Goal: Information Seeking & Learning: Learn about a topic

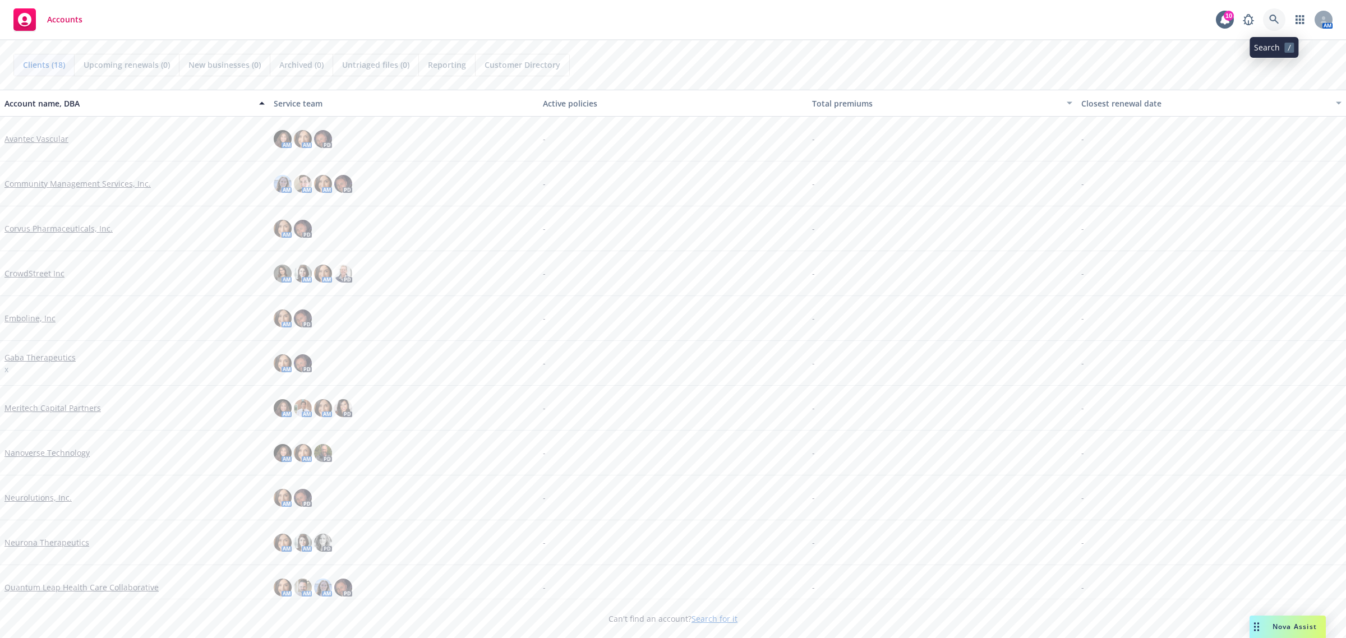
click at [1281, 20] on link at bounding box center [1274, 19] width 22 height 22
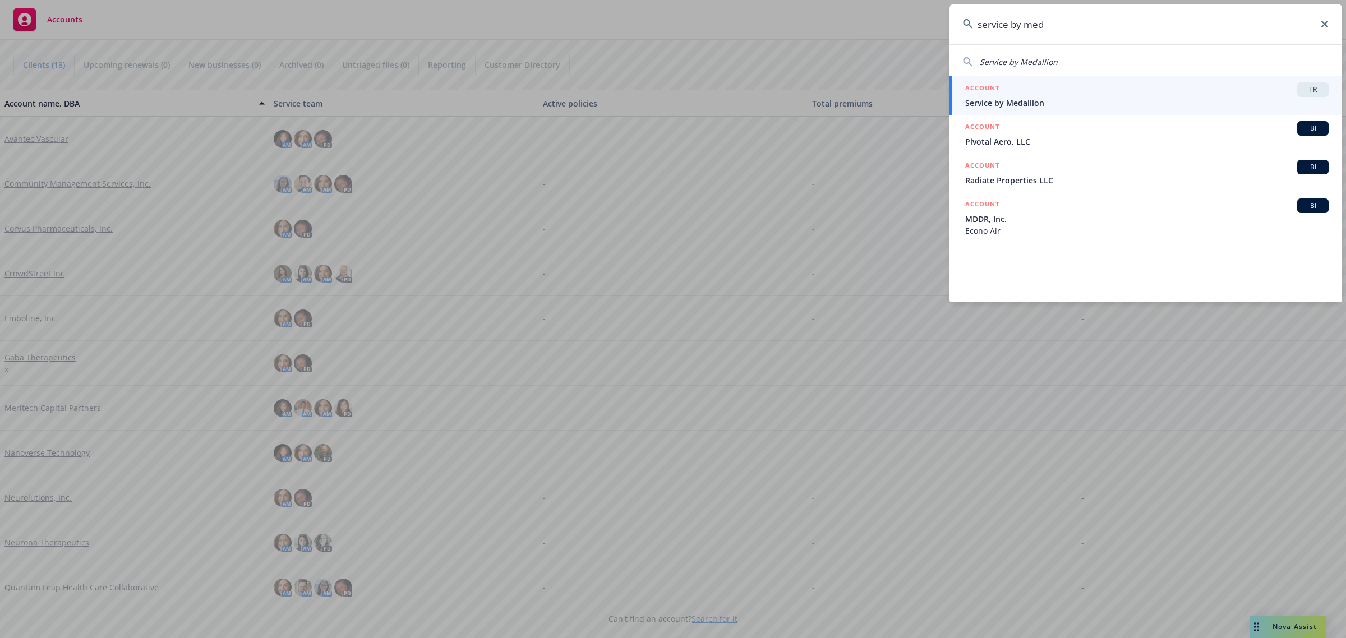
type input "service by med"
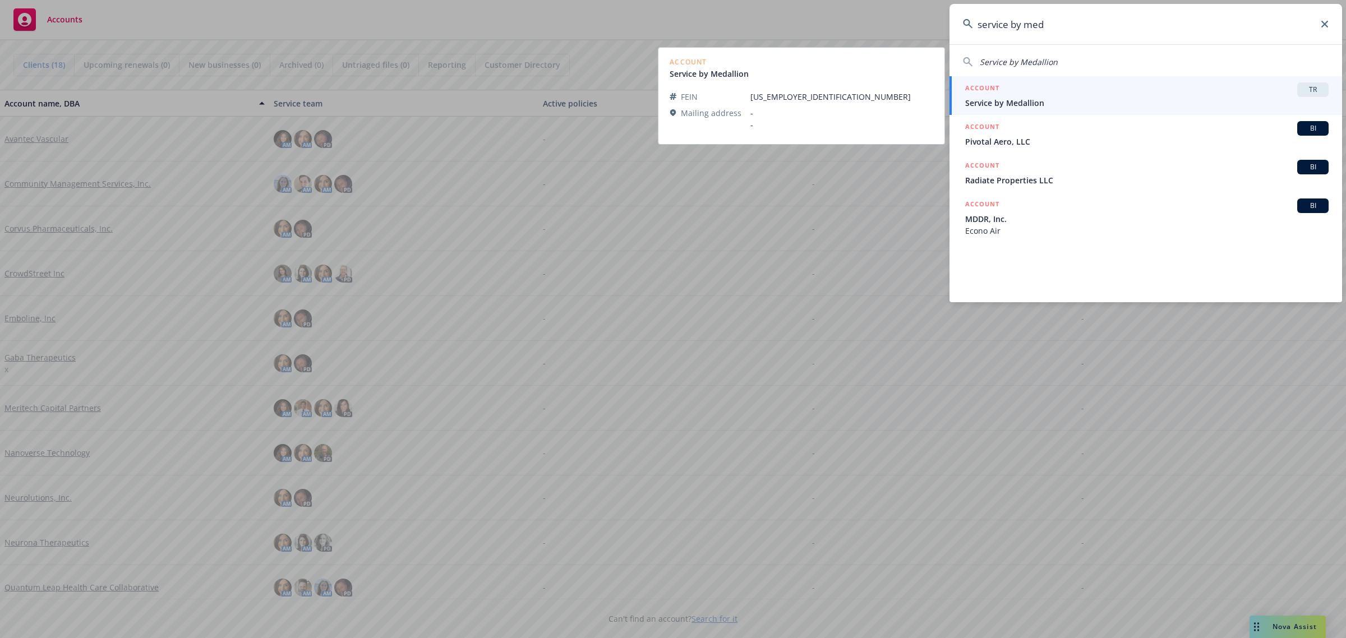
click at [1200, 97] on span "Service by Medallion" at bounding box center [1146, 103] width 363 height 12
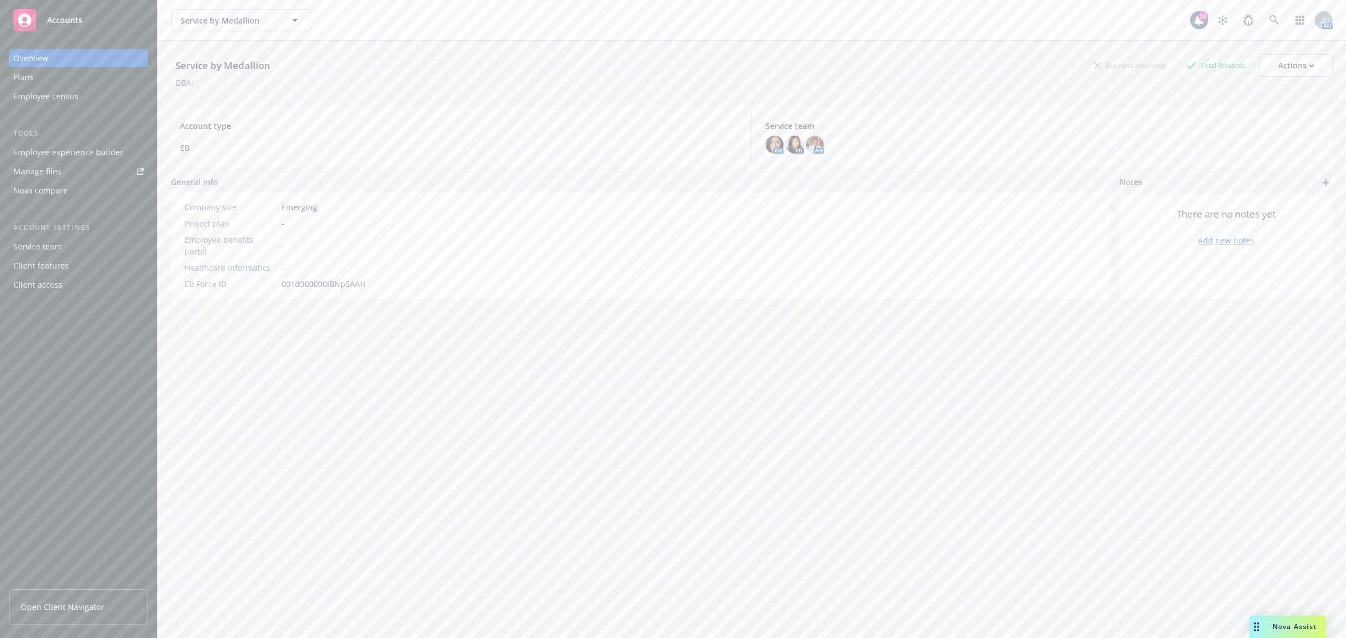
click at [81, 613] on link "Open Client Navigator" at bounding box center [78, 606] width 139 height 35
click at [82, 605] on span "Open Client Navigator" at bounding box center [63, 607] width 84 height 12
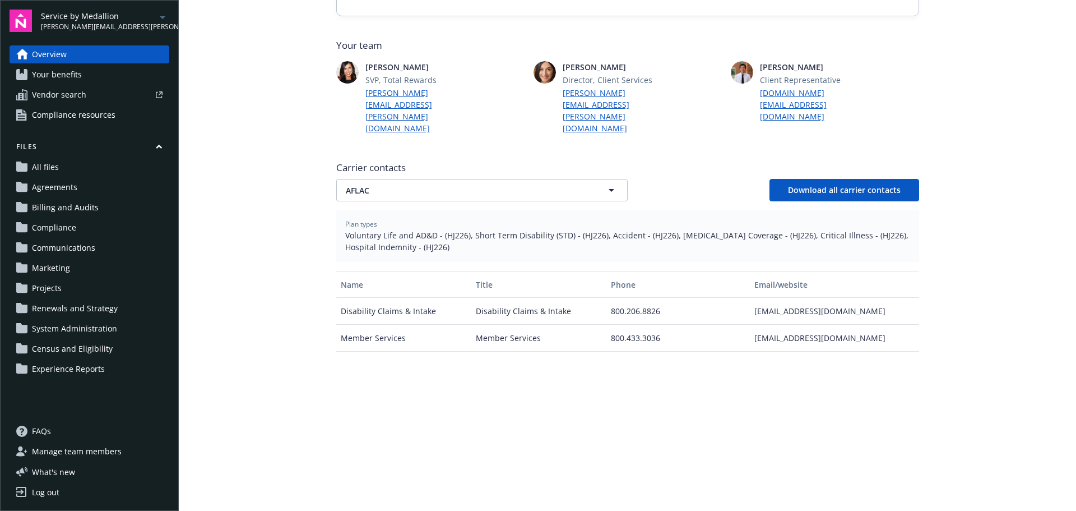
scroll to position [280, 0]
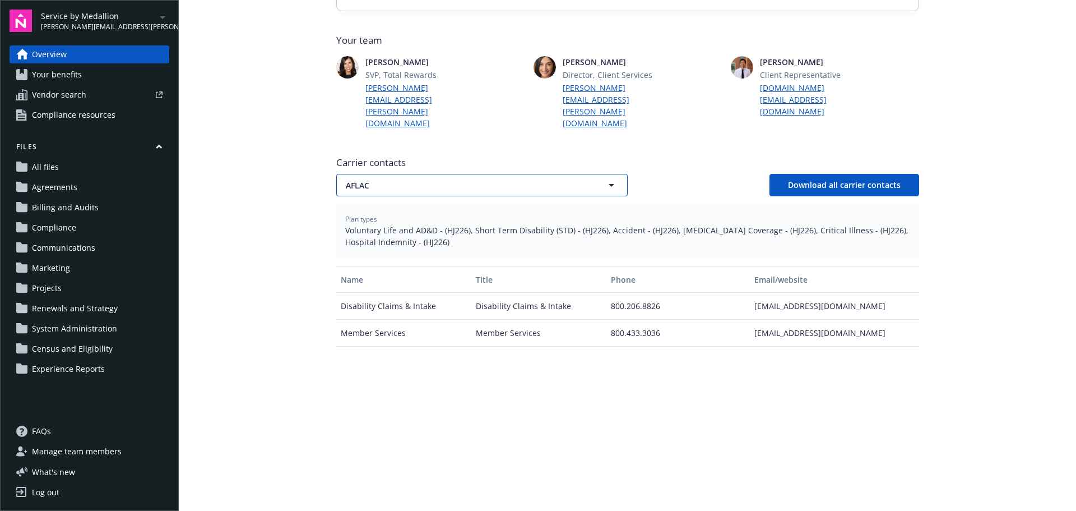
click at [488, 179] on span "AFLAC" at bounding box center [462, 185] width 233 height 12
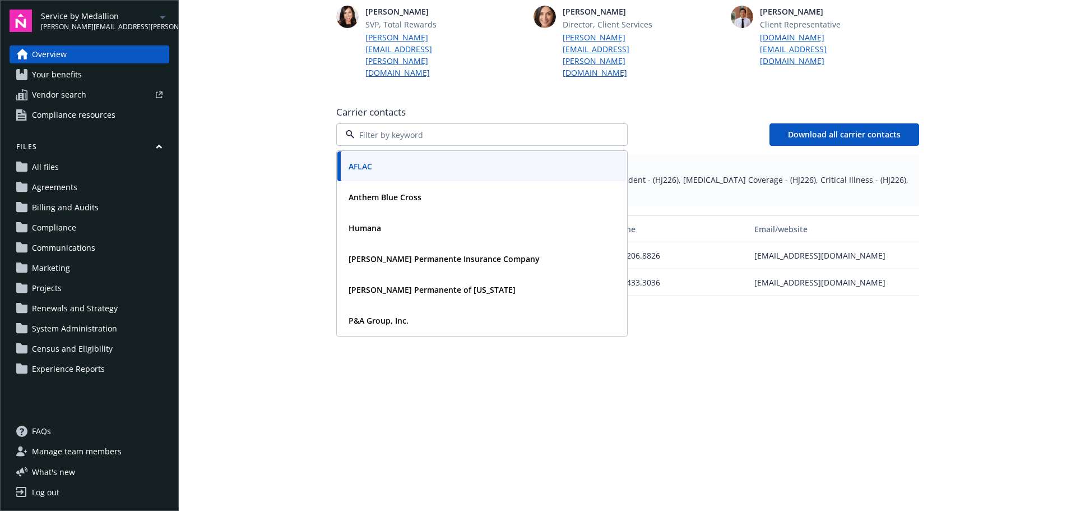
scroll to position [404, 0]
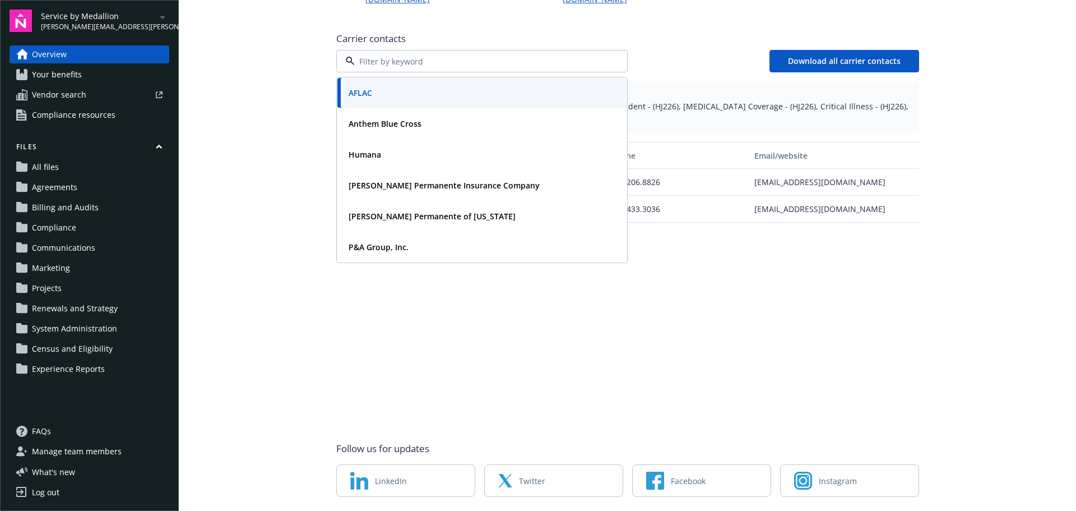
click at [631, 349] on div "Name Title Phone Email/website Disability Claims & Intake Disability Claims & I…" at bounding box center [627, 281] width 583 height 278
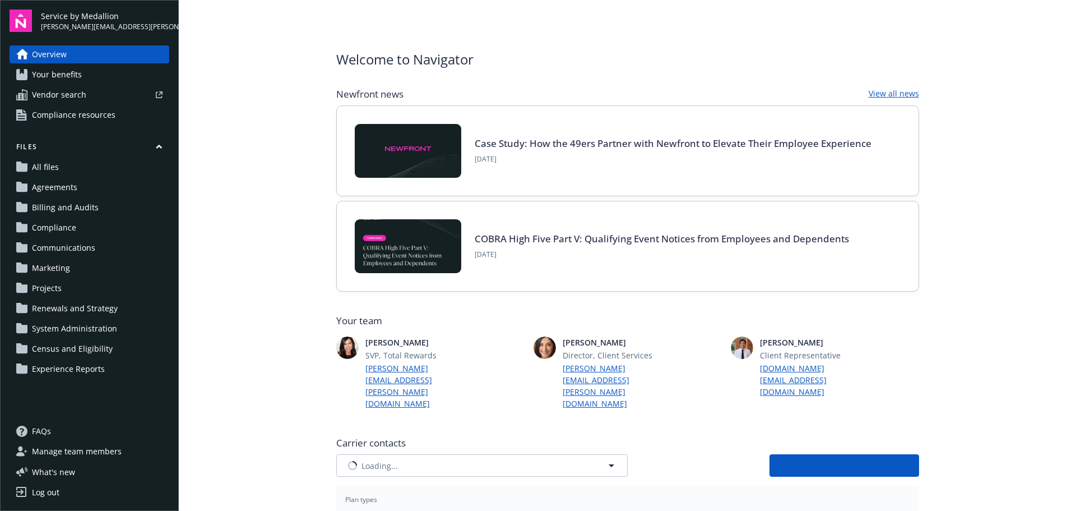
type input "AFLAC"
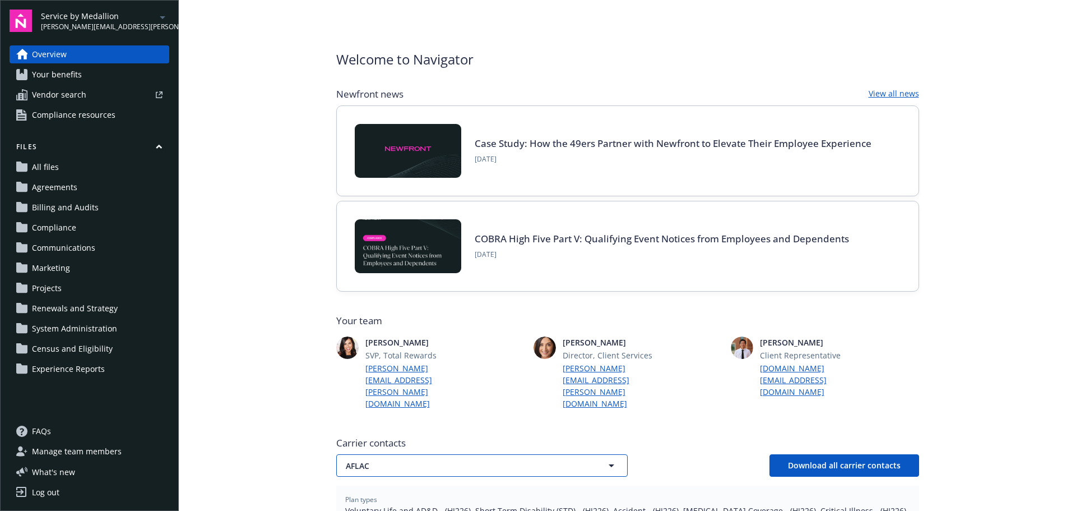
click at [495, 460] on span "AFLAC" at bounding box center [462, 466] width 233 height 12
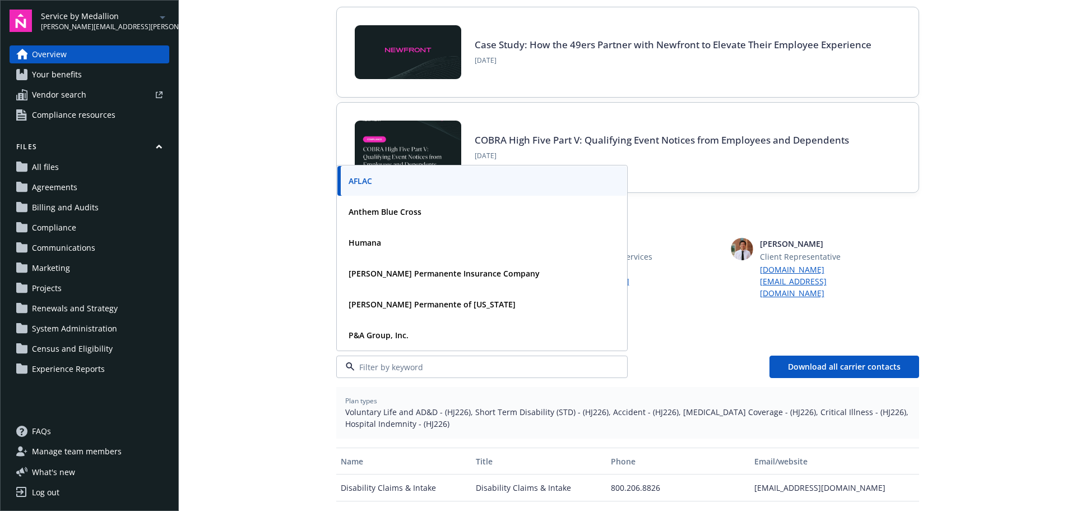
scroll to position [112, 0]
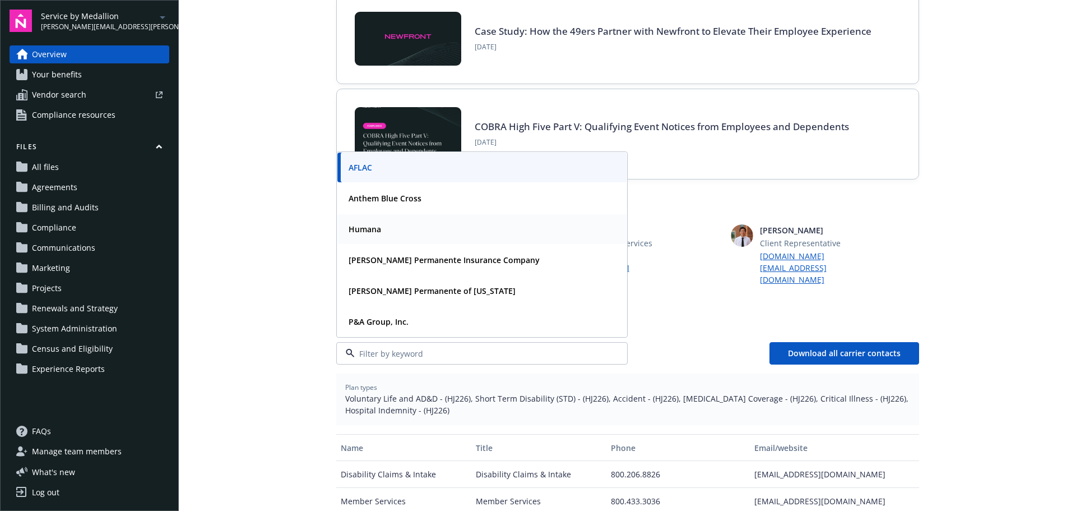
click at [399, 221] on div "Humana" at bounding box center [482, 229] width 276 height 16
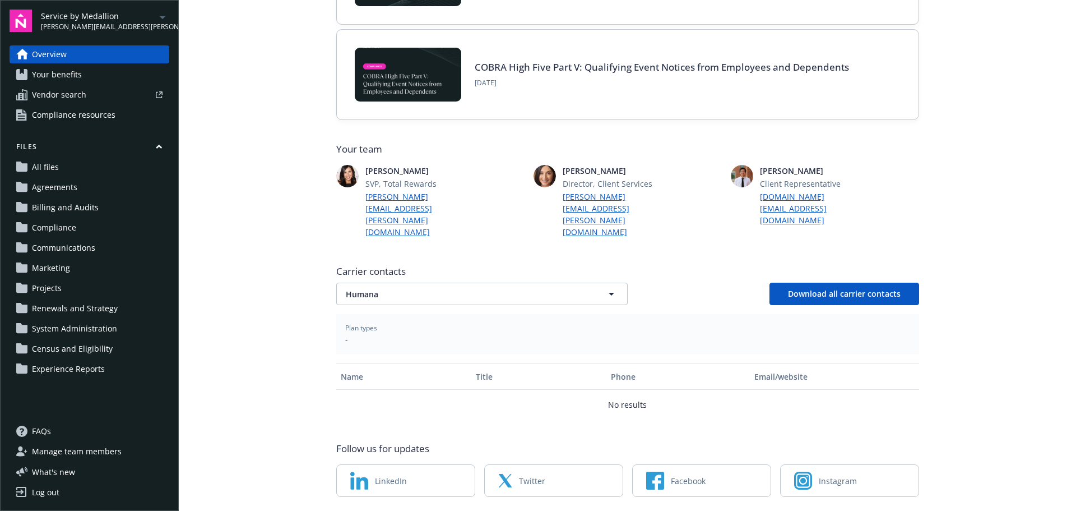
scroll to position [0, 0]
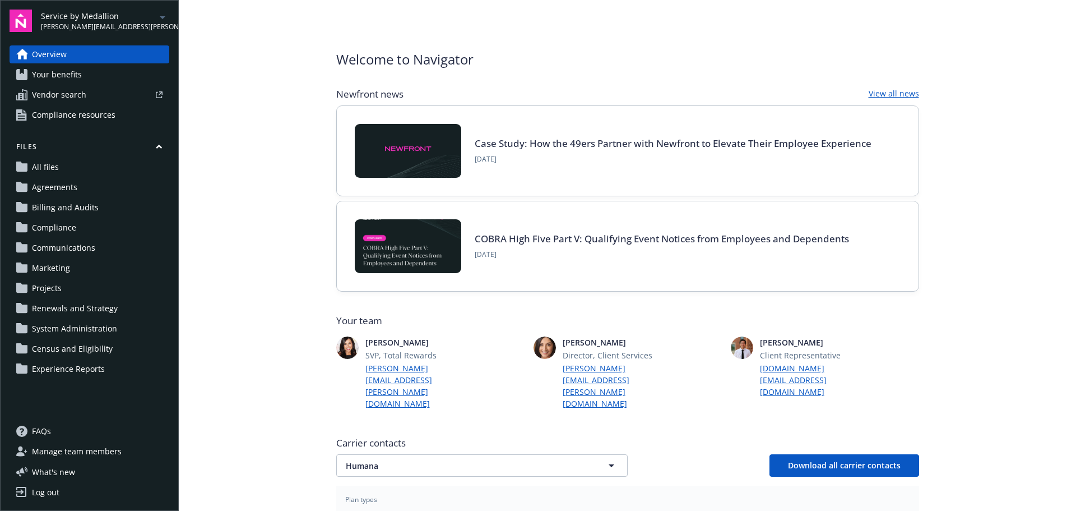
click at [64, 72] on span "Your benefits" at bounding box center [57, 75] width 50 height 18
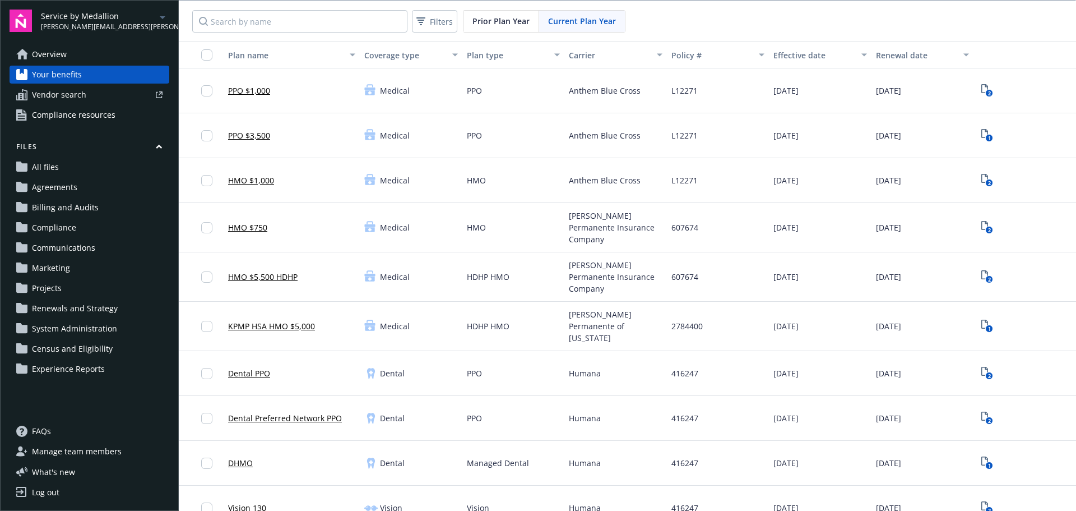
click at [272, 272] on link "HMO $5,500 HDHP" at bounding box center [263, 277] width 70 height 12
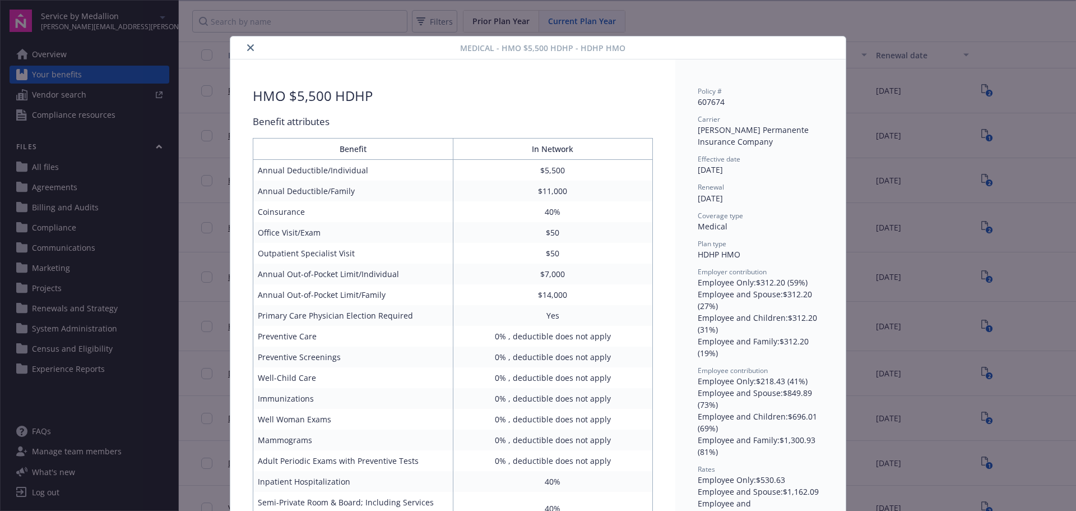
scroll to position [34, 0]
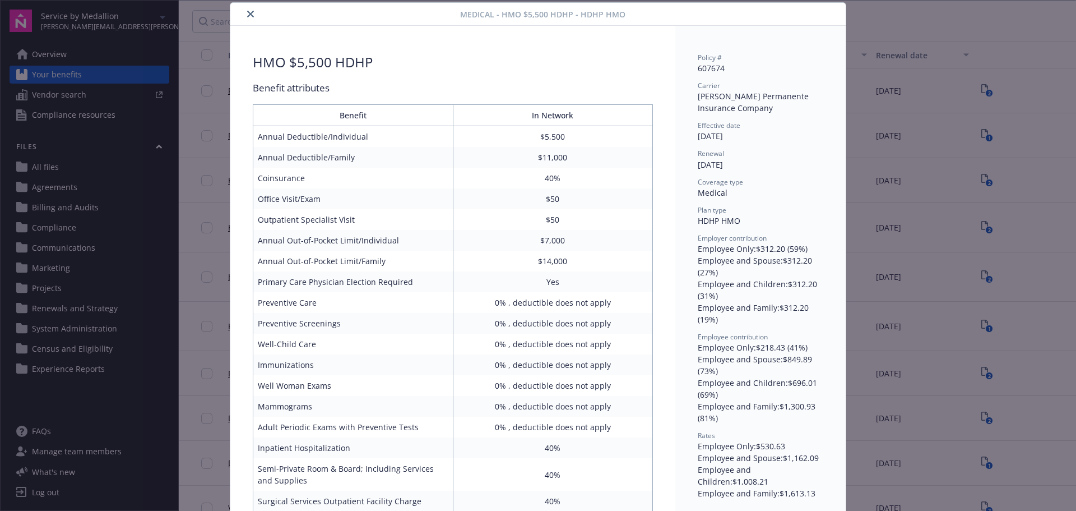
click at [244, 12] on button "close" at bounding box center [250, 13] width 13 height 13
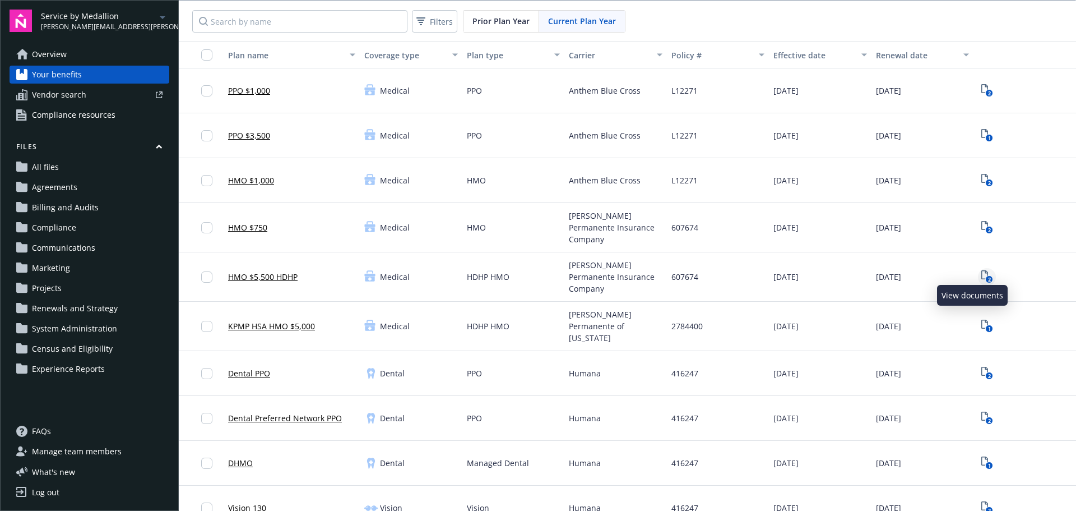
click at [982, 270] on icon "2" at bounding box center [988, 276] width 12 height 13
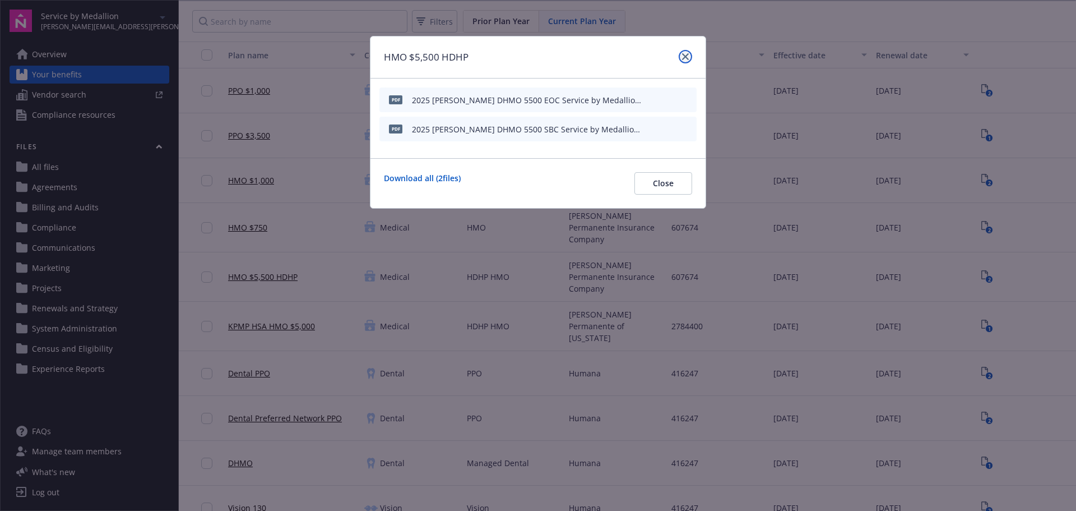
click at [685, 61] on link "close" at bounding box center [685, 56] width 13 height 13
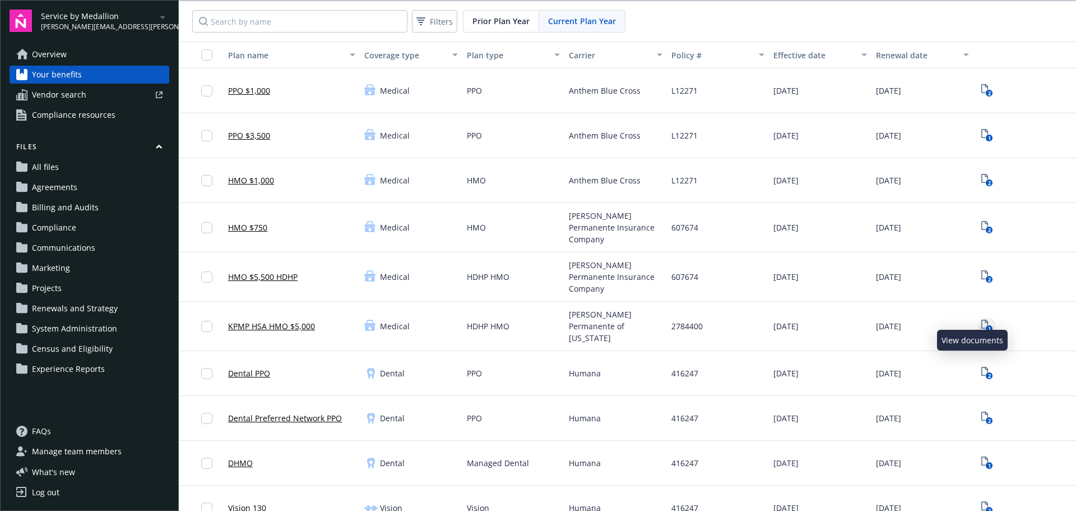
click at [986, 325] on rect "View Plan Documents" at bounding box center [989, 328] width 7 height 7
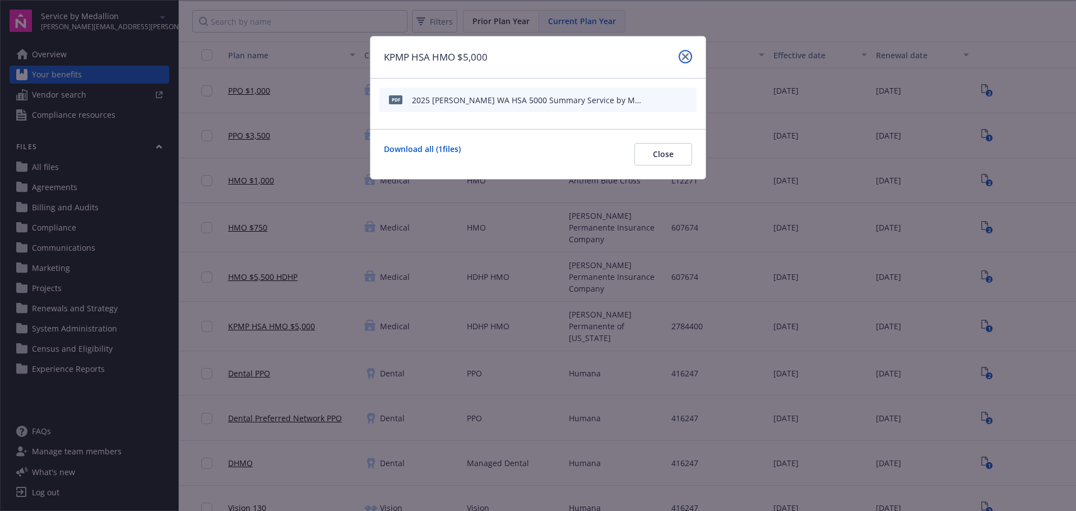
click at [683, 57] on icon "close" at bounding box center [685, 56] width 7 height 7
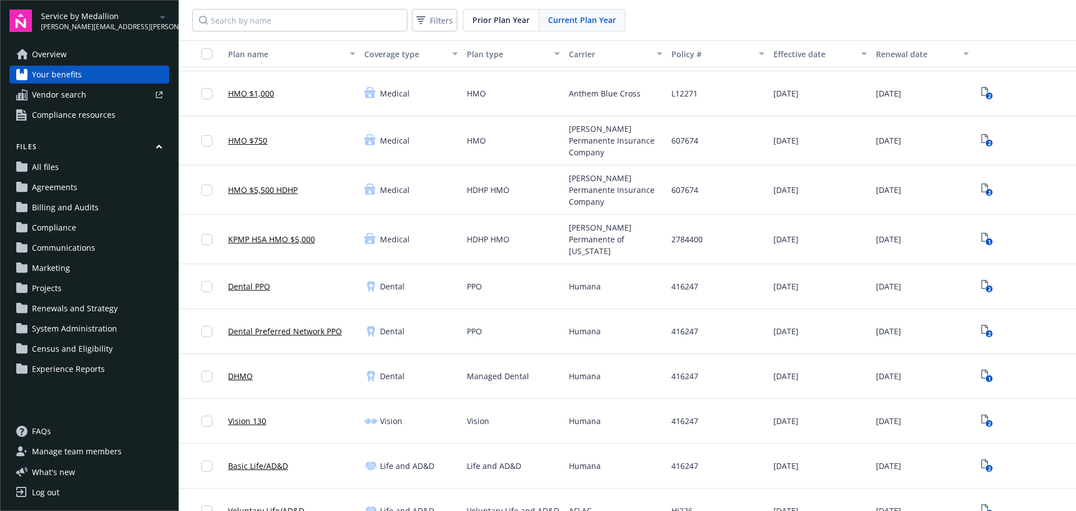
scroll to position [84, 0]
